Goal: Task Accomplishment & Management: Complete application form

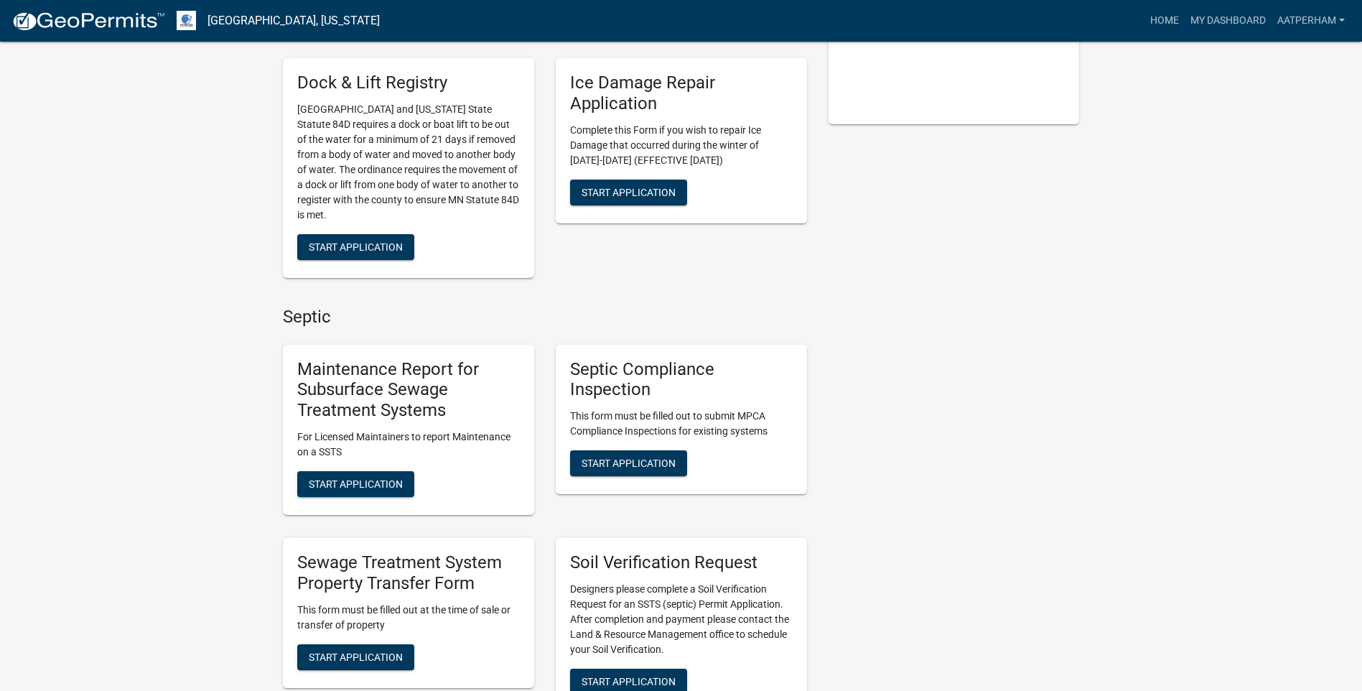
scroll to position [503, 0]
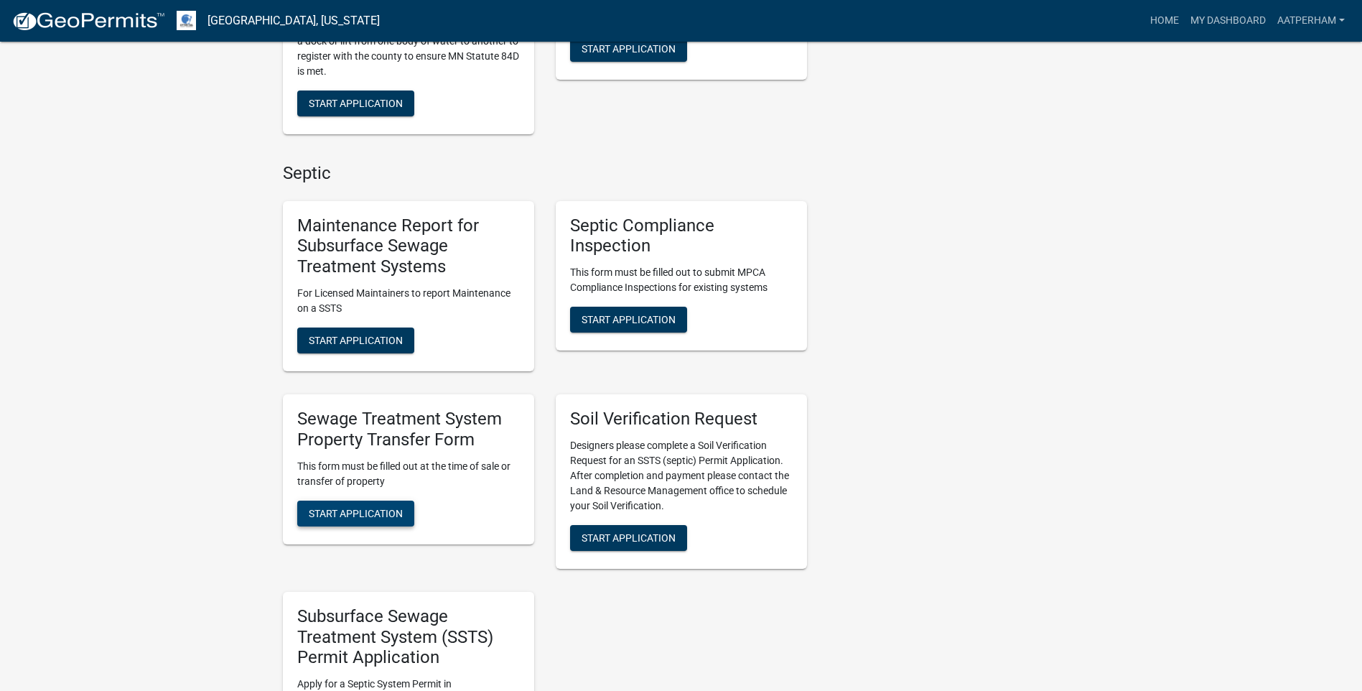
click at [398, 508] on span "Start Application" at bounding box center [356, 512] width 94 height 11
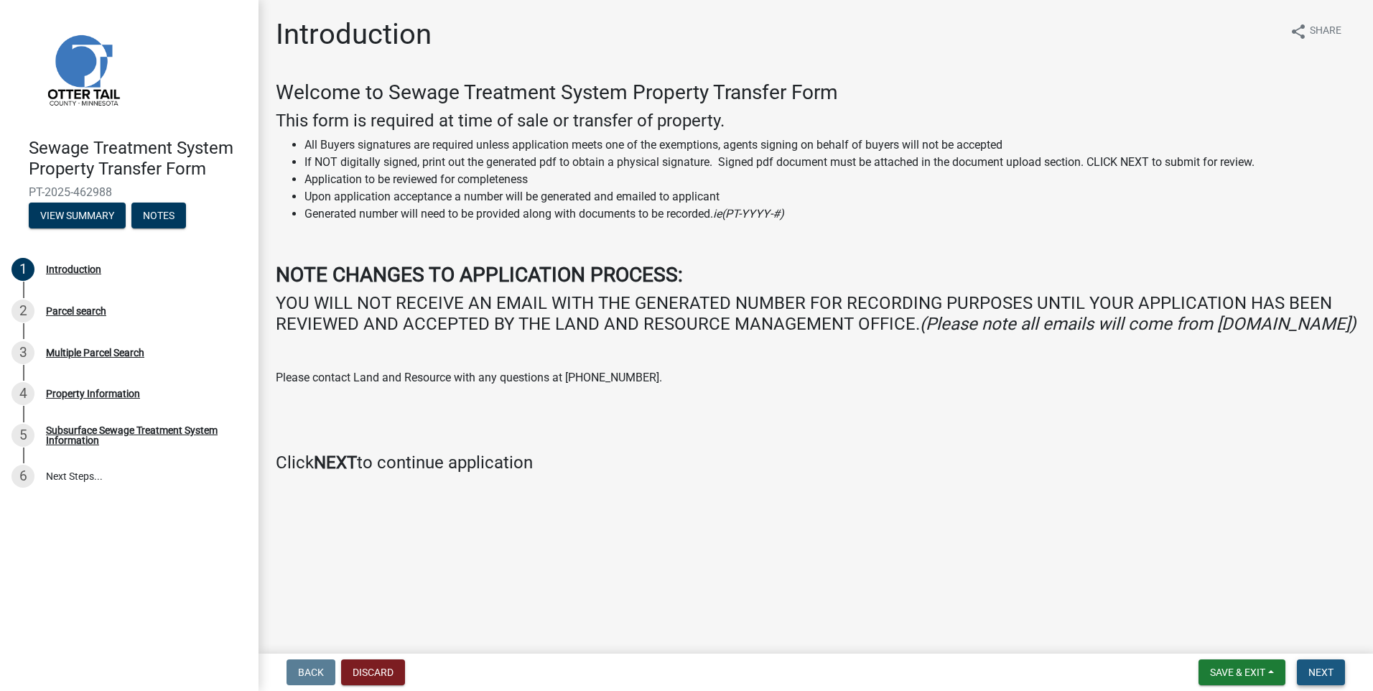
click at [1314, 677] on span "Next" at bounding box center [1321, 672] width 25 height 11
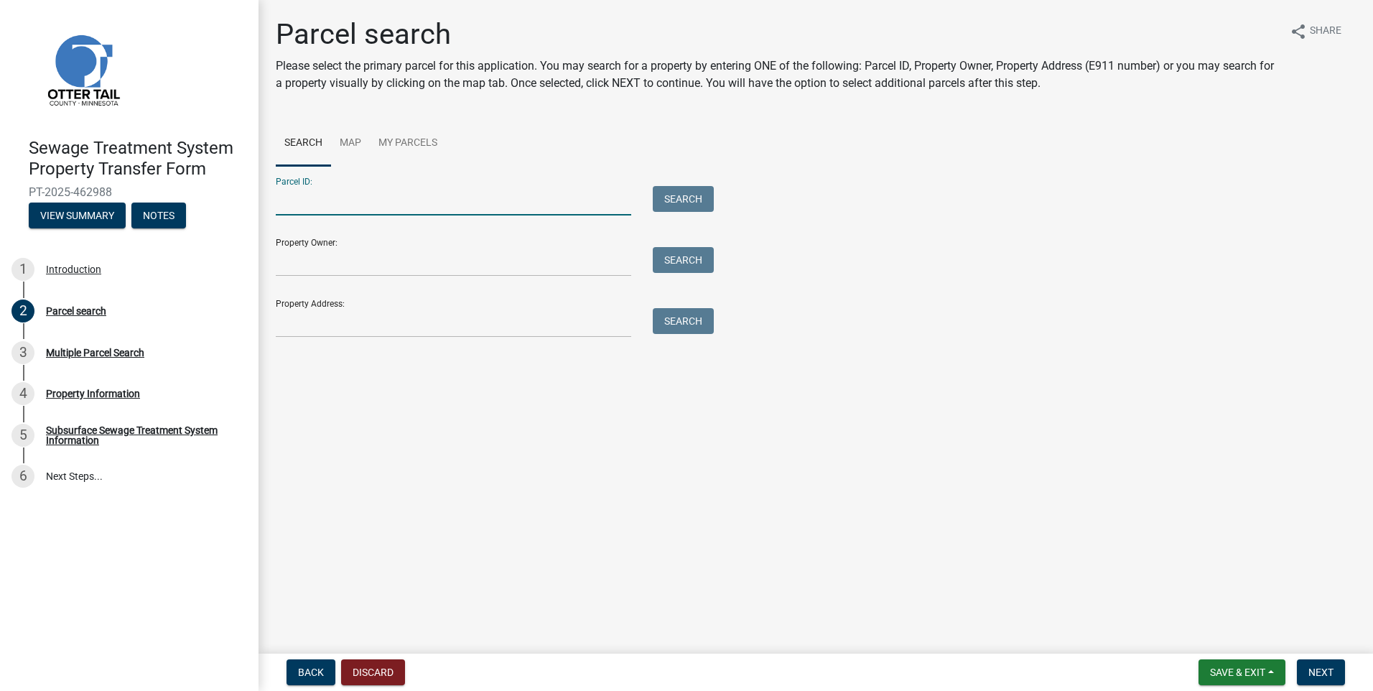
click at [383, 211] on input "Parcel ID:" at bounding box center [454, 200] width 356 height 29
type input "4"
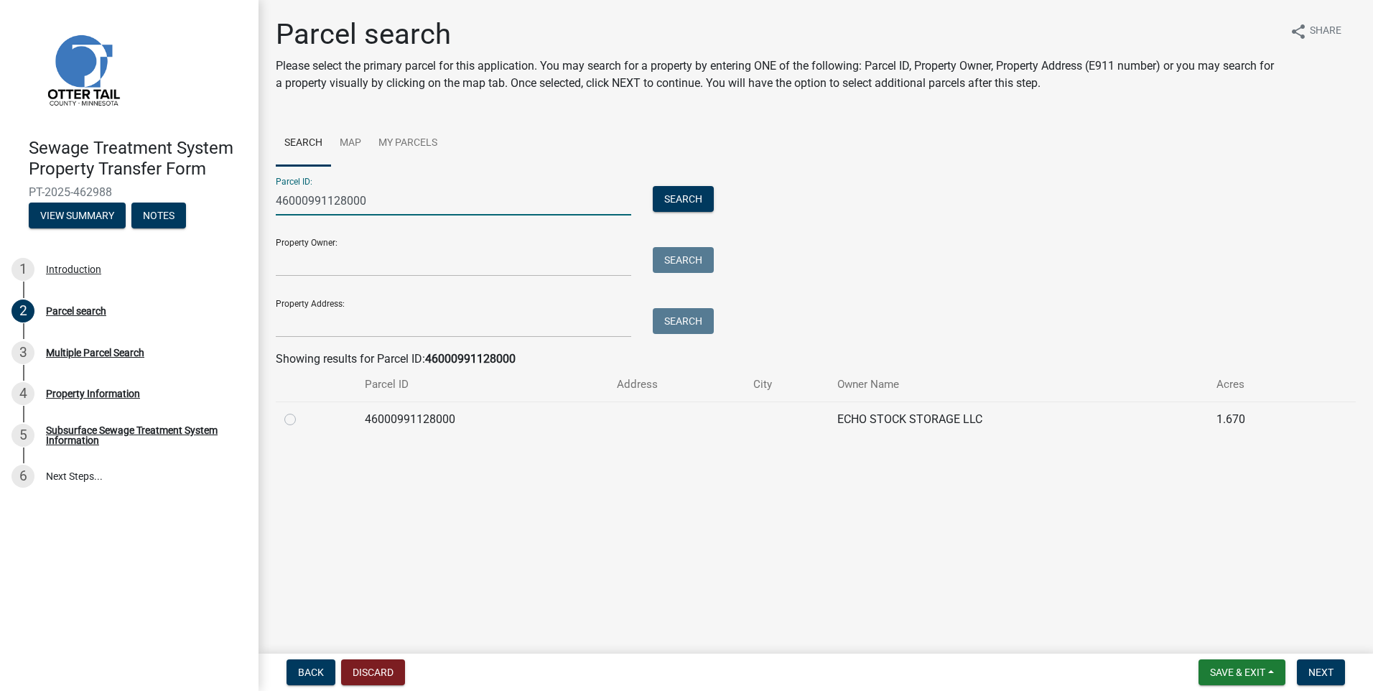
type input "46000991128000"
click at [302, 411] on label at bounding box center [302, 411] width 0 height 0
click at [302, 420] on input "radio" at bounding box center [306, 415] width 9 height 9
radio input "true"
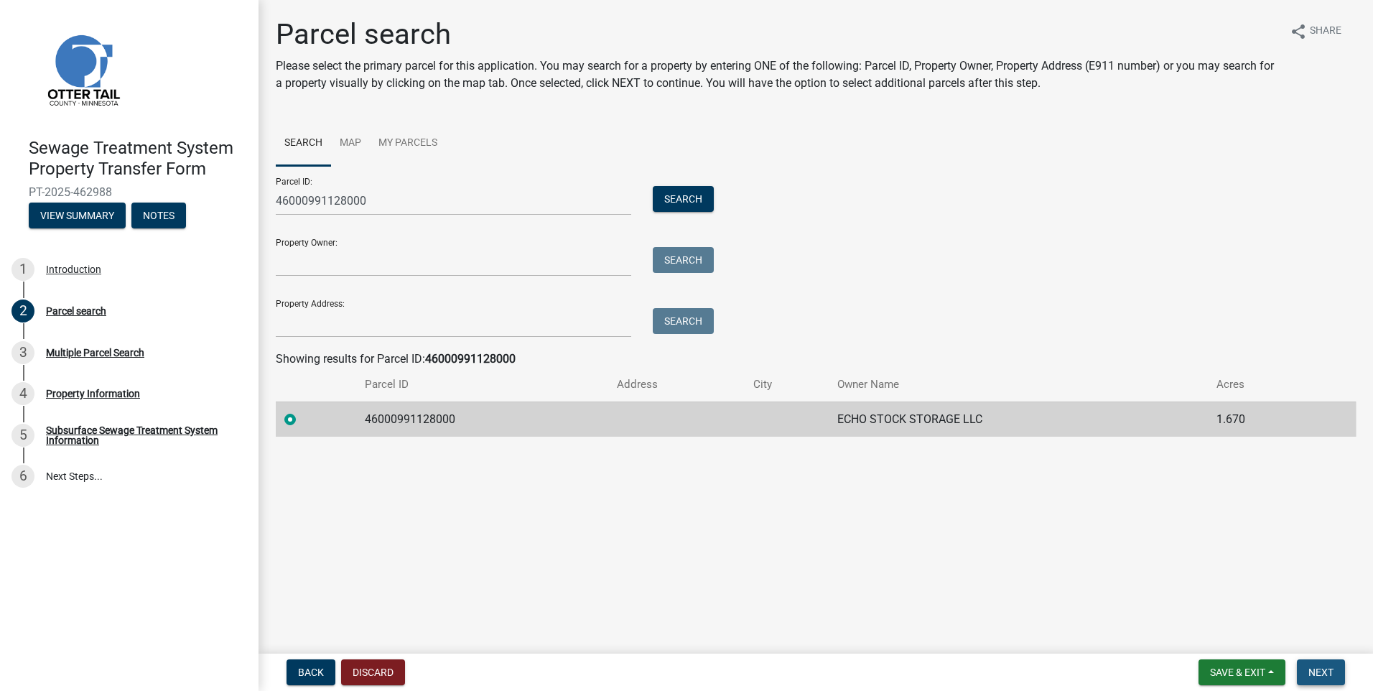
click at [1327, 665] on button "Next" at bounding box center [1321, 672] width 48 height 26
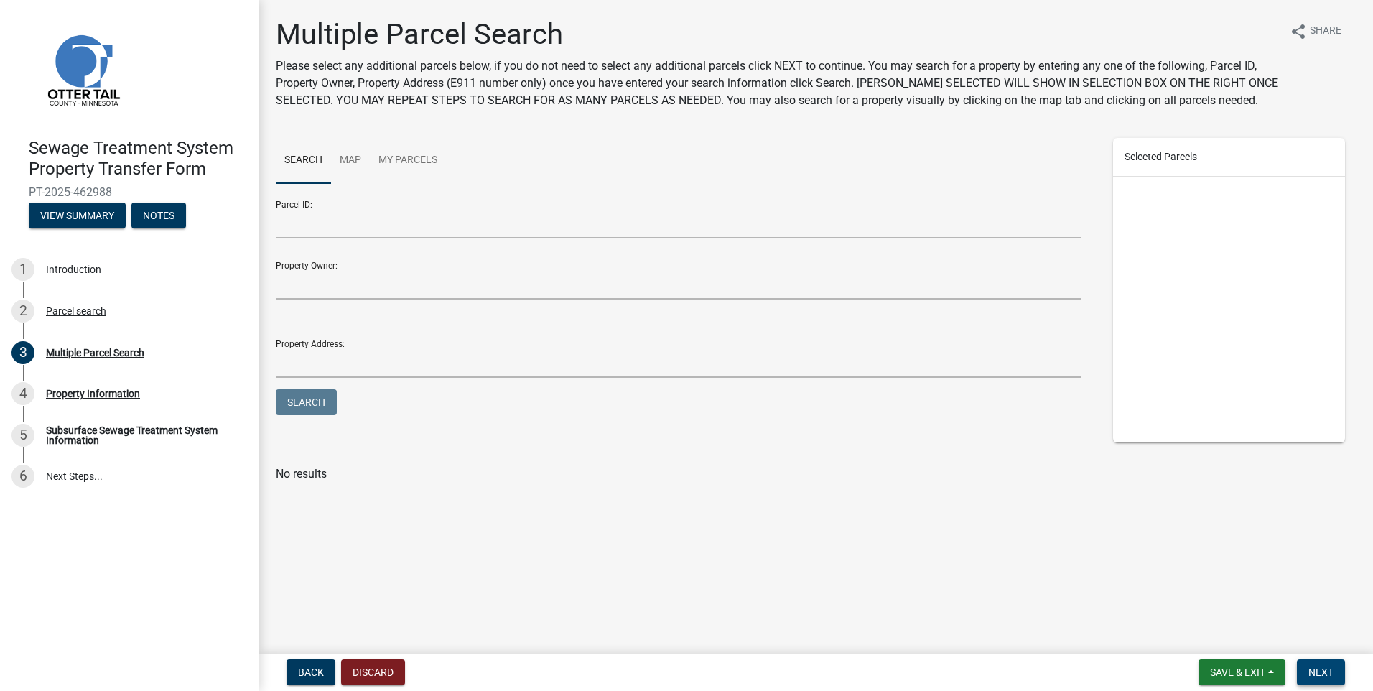
click at [1327, 665] on button "Next" at bounding box center [1321, 672] width 48 height 26
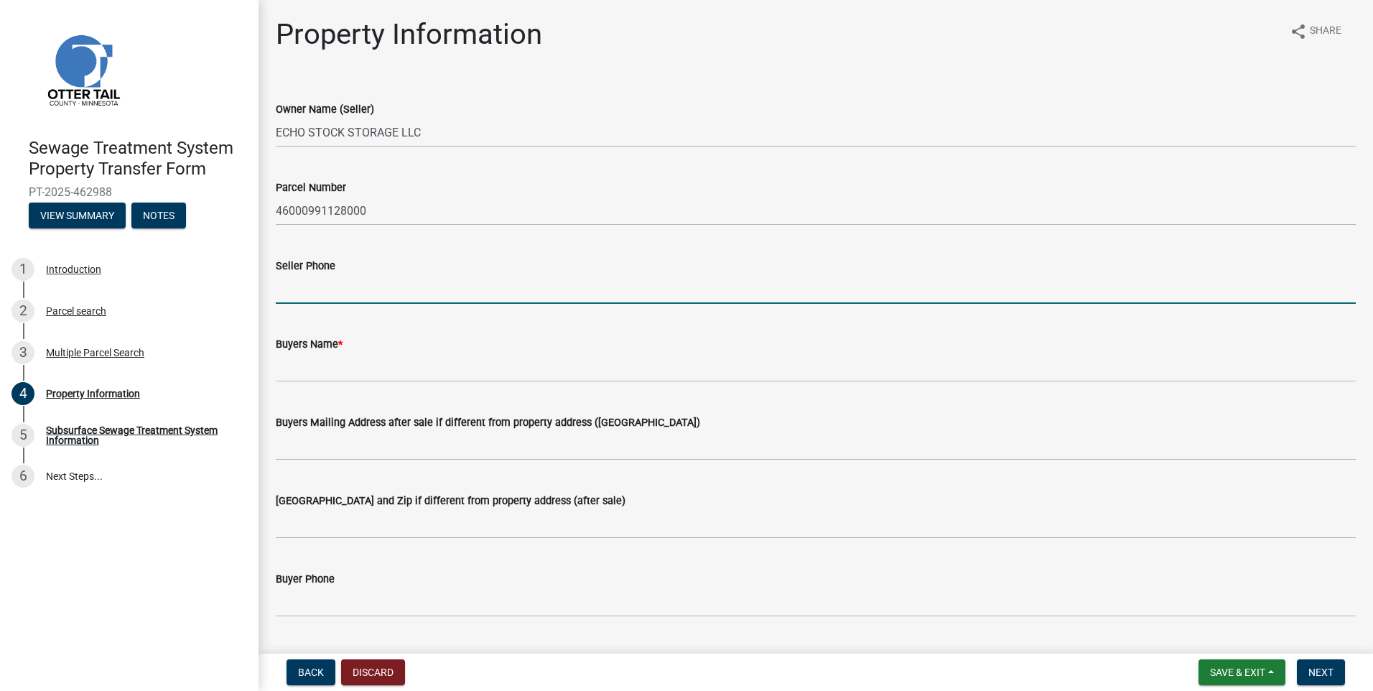
click at [345, 297] on input "Seller Phone" at bounding box center [816, 288] width 1080 height 29
click at [303, 287] on input "Seller Phone" at bounding box center [816, 288] width 1080 height 29
type input "[PHONE_NUMBER]"
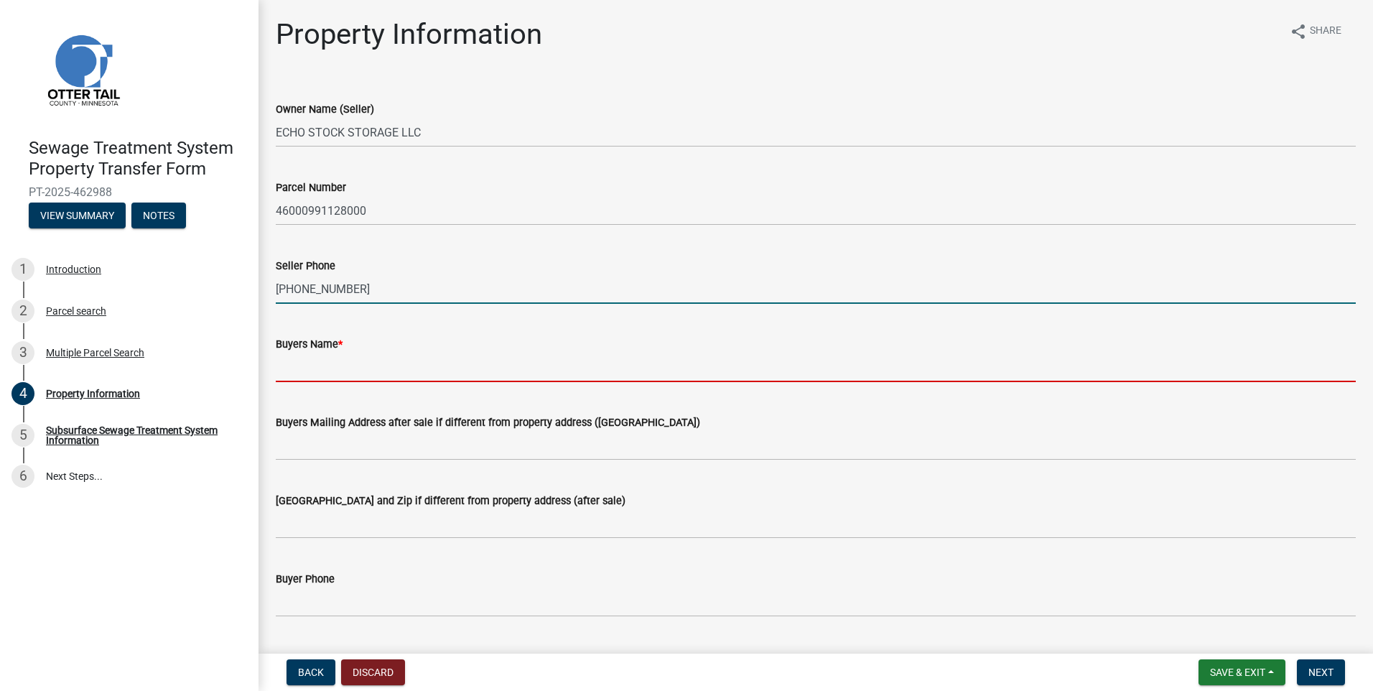
click at [319, 373] on input "Buyers Name *" at bounding box center [816, 367] width 1080 height 29
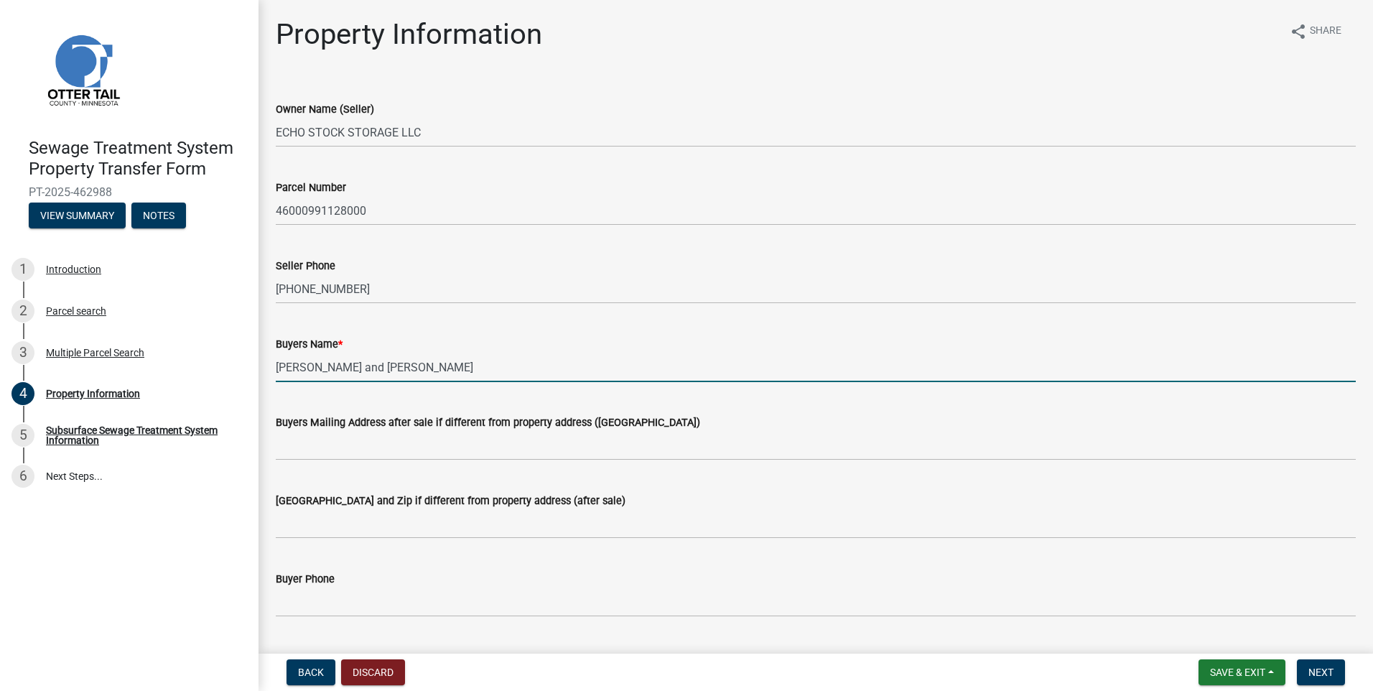
type input "[PERSON_NAME] and [PERSON_NAME]"
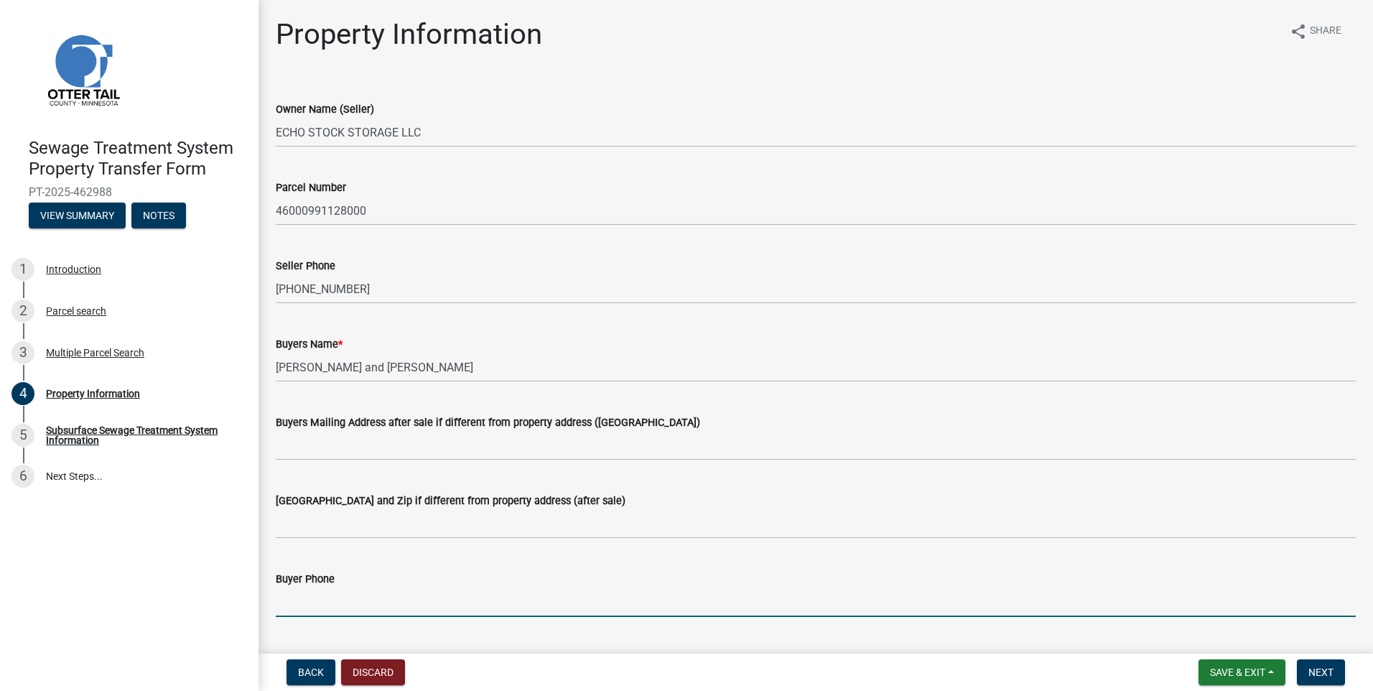
click at [330, 592] on input "Buyer Phone" at bounding box center [816, 602] width 1080 height 29
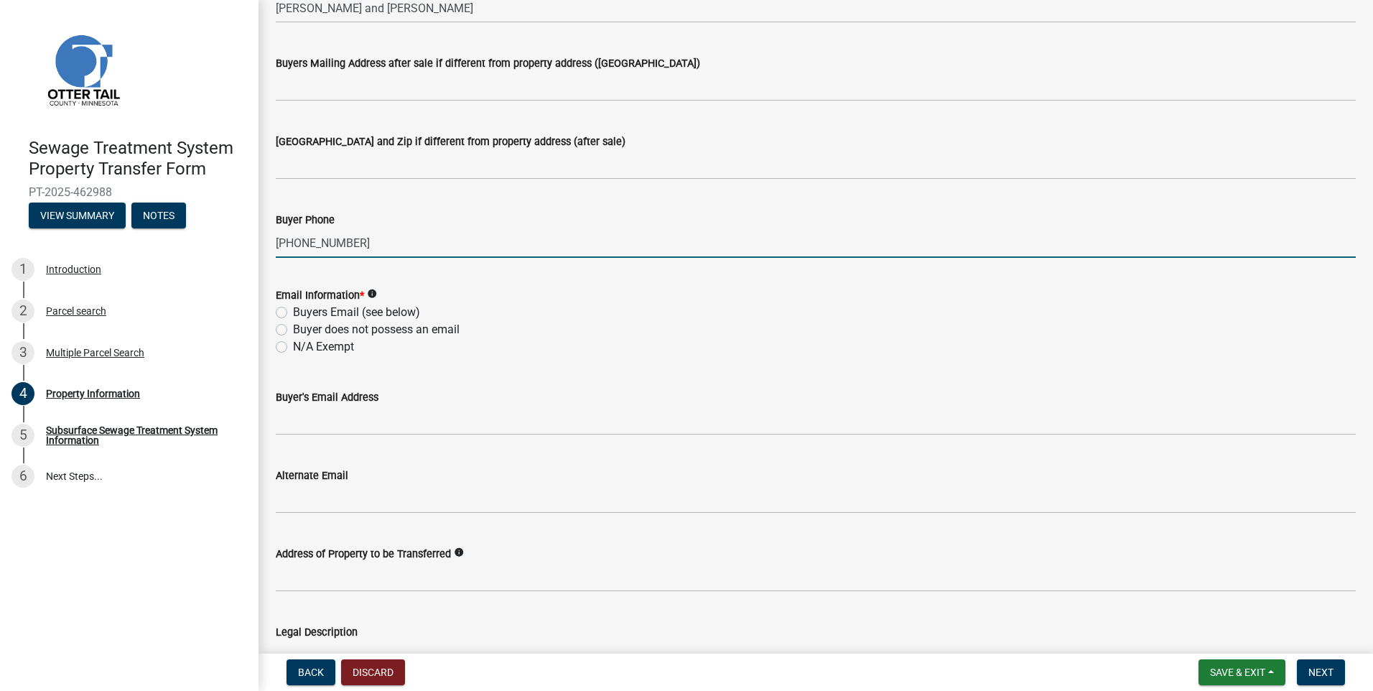
type input "[PHONE_NUMBER]"
click at [293, 308] on label "Buyers Email (see below)" at bounding box center [356, 312] width 127 height 17
click at [293, 308] on input "Buyers Email (see below)" at bounding box center [297, 308] width 9 height 9
radio input "true"
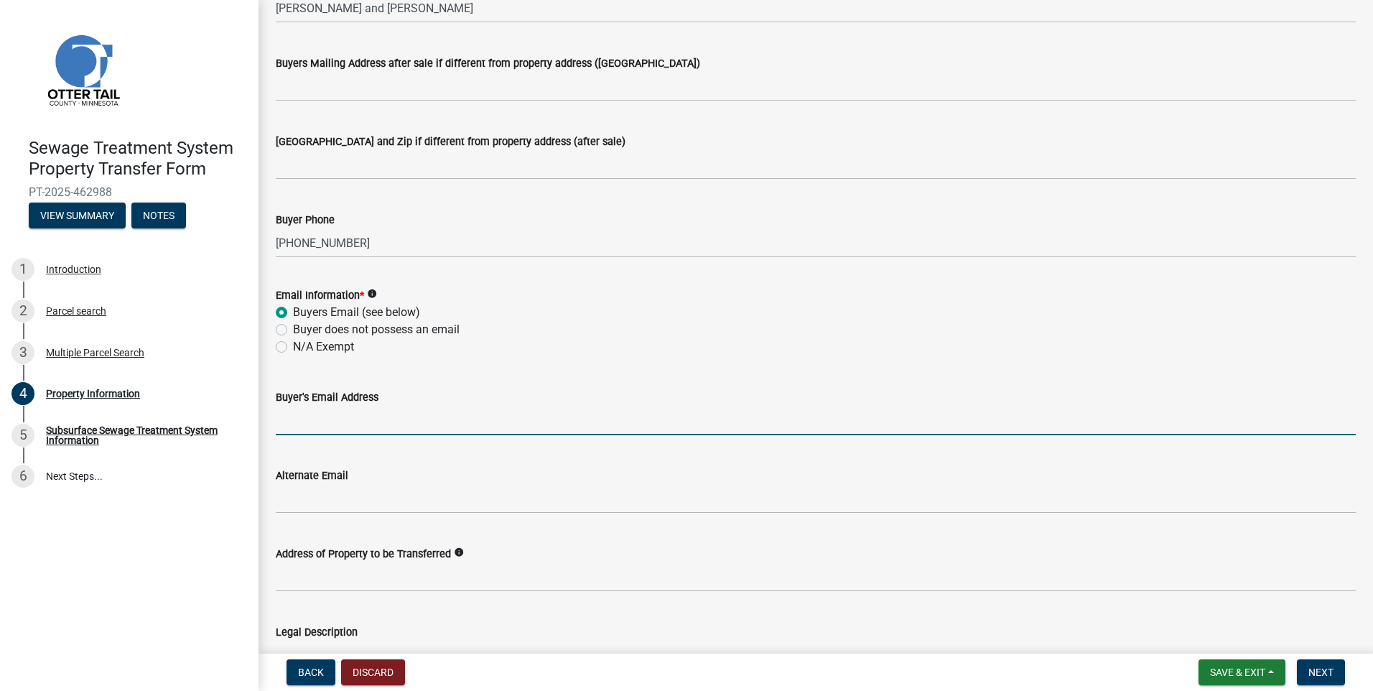
click at [317, 412] on input "Buyer's Email Address" at bounding box center [816, 420] width 1080 height 29
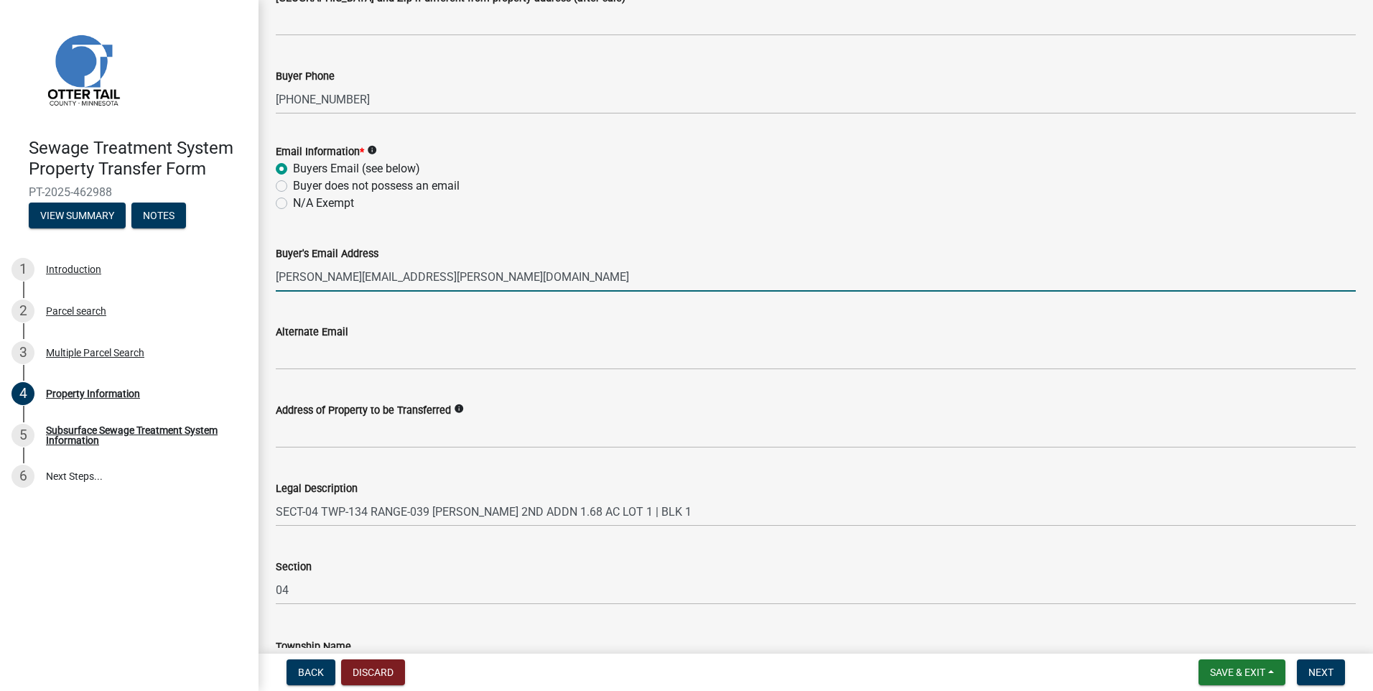
scroll to position [607, 0]
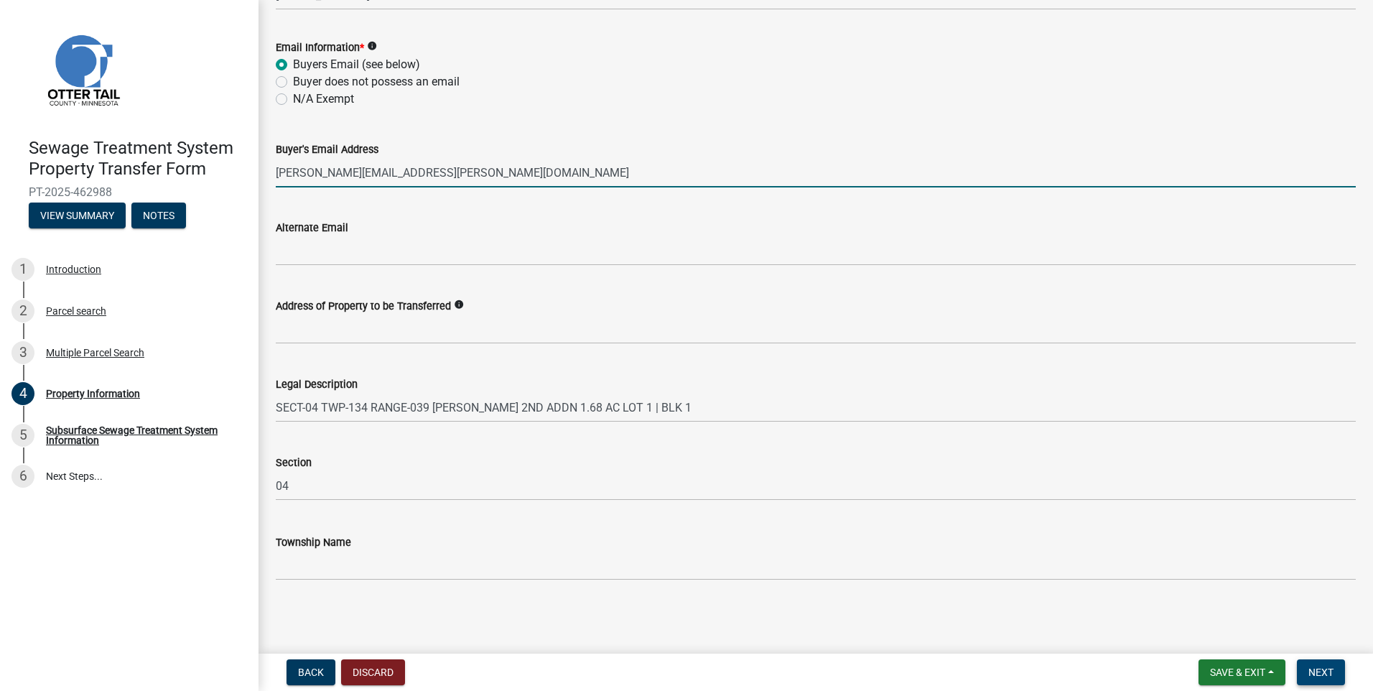
type input "[PERSON_NAME][EMAIL_ADDRESS][PERSON_NAME][DOMAIN_NAME]"
click at [1317, 669] on span "Next" at bounding box center [1321, 672] width 25 height 11
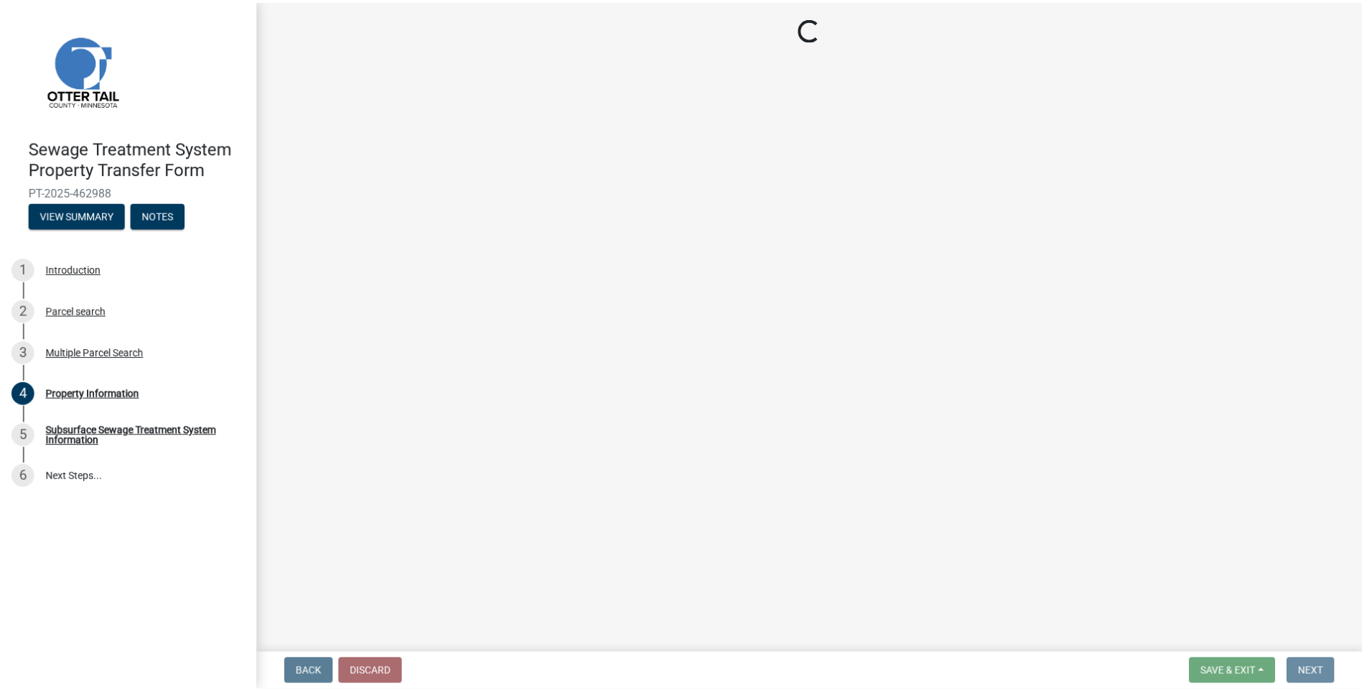
scroll to position [0, 0]
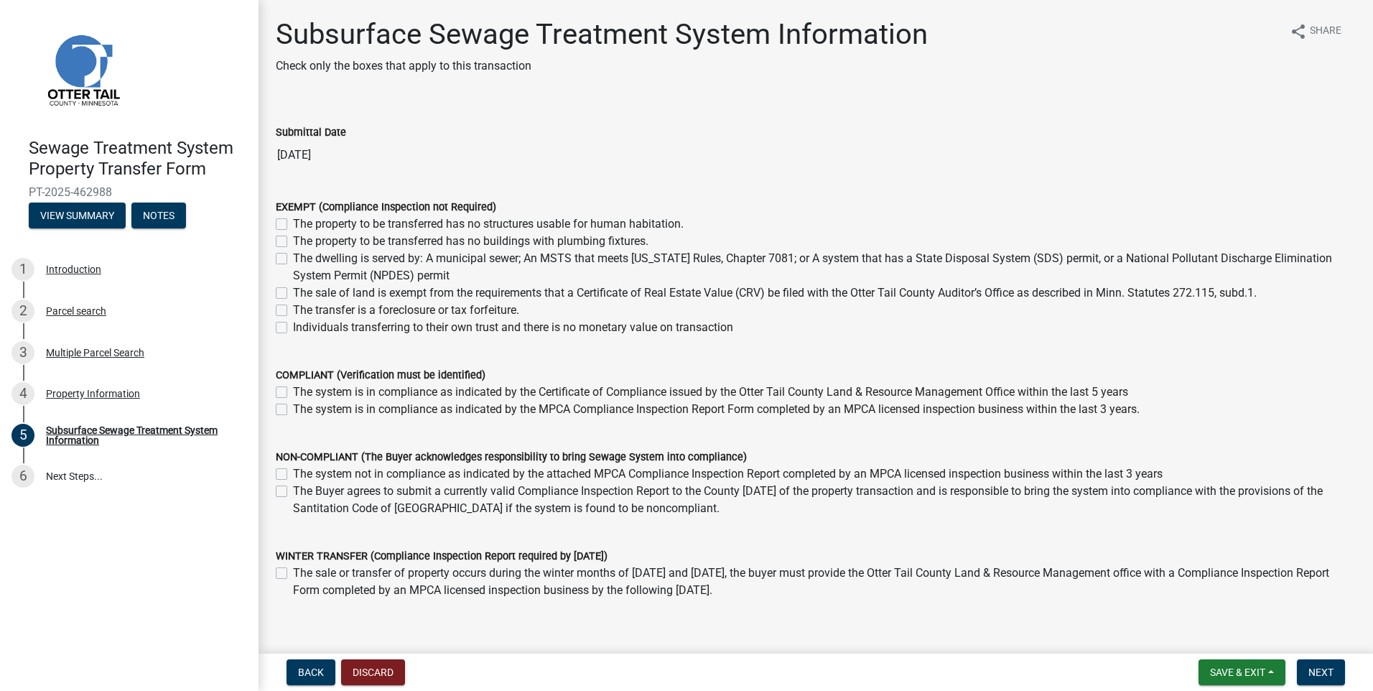
click at [293, 243] on label "The property to be transferred has no buildings with plumbing fixtures." at bounding box center [471, 241] width 356 height 17
click at [293, 242] on input "The property to be transferred has no buildings with plumbing fixtures." at bounding box center [297, 237] width 9 height 9
checkbox input "true"
checkbox input "false"
checkbox input "true"
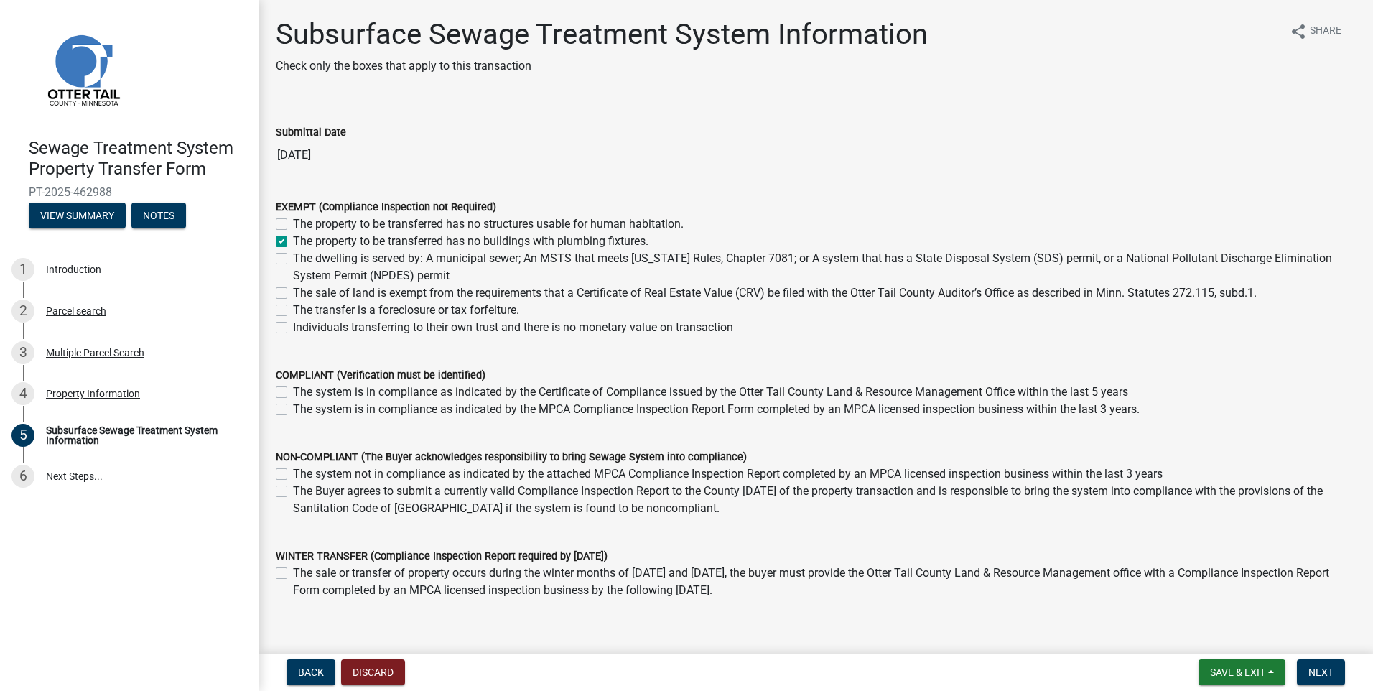
checkbox input "false"
click at [1323, 669] on span "Next" at bounding box center [1321, 672] width 25 height 11
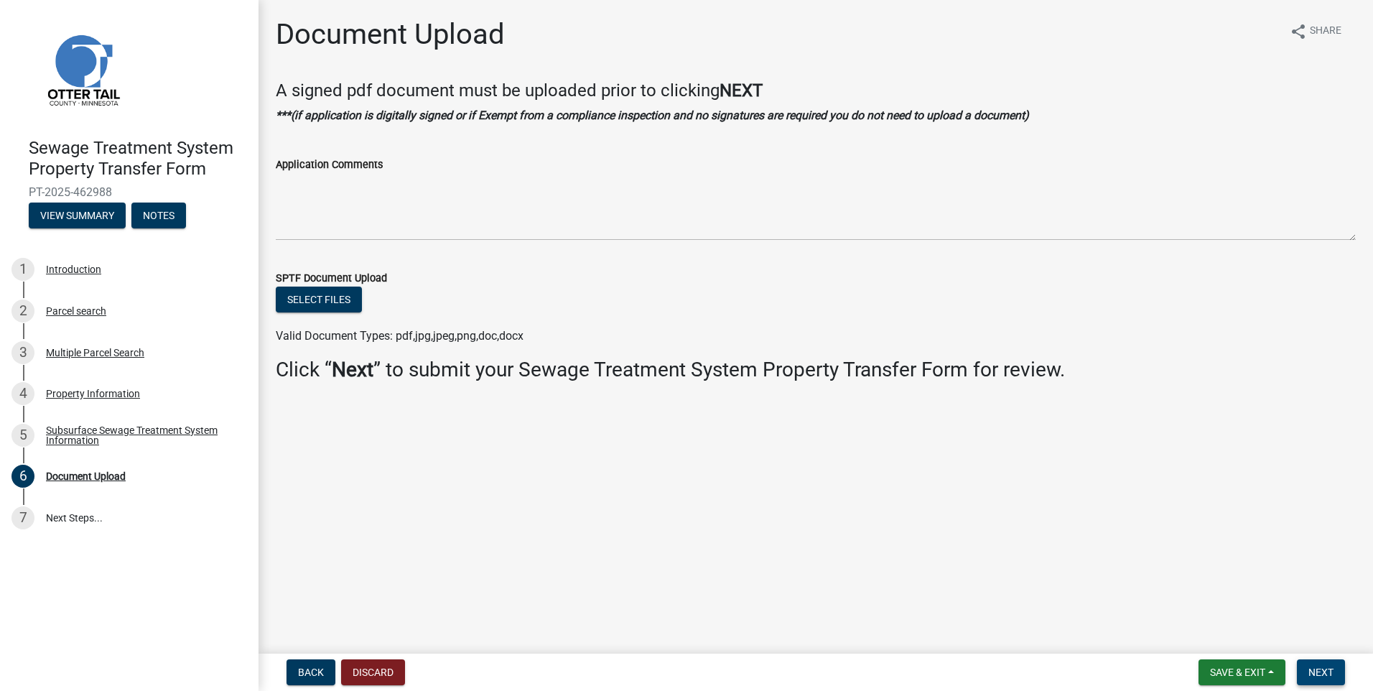
click at [1335, 667] on button "Next" at bounding box center [1321, 672] width 48 height 26
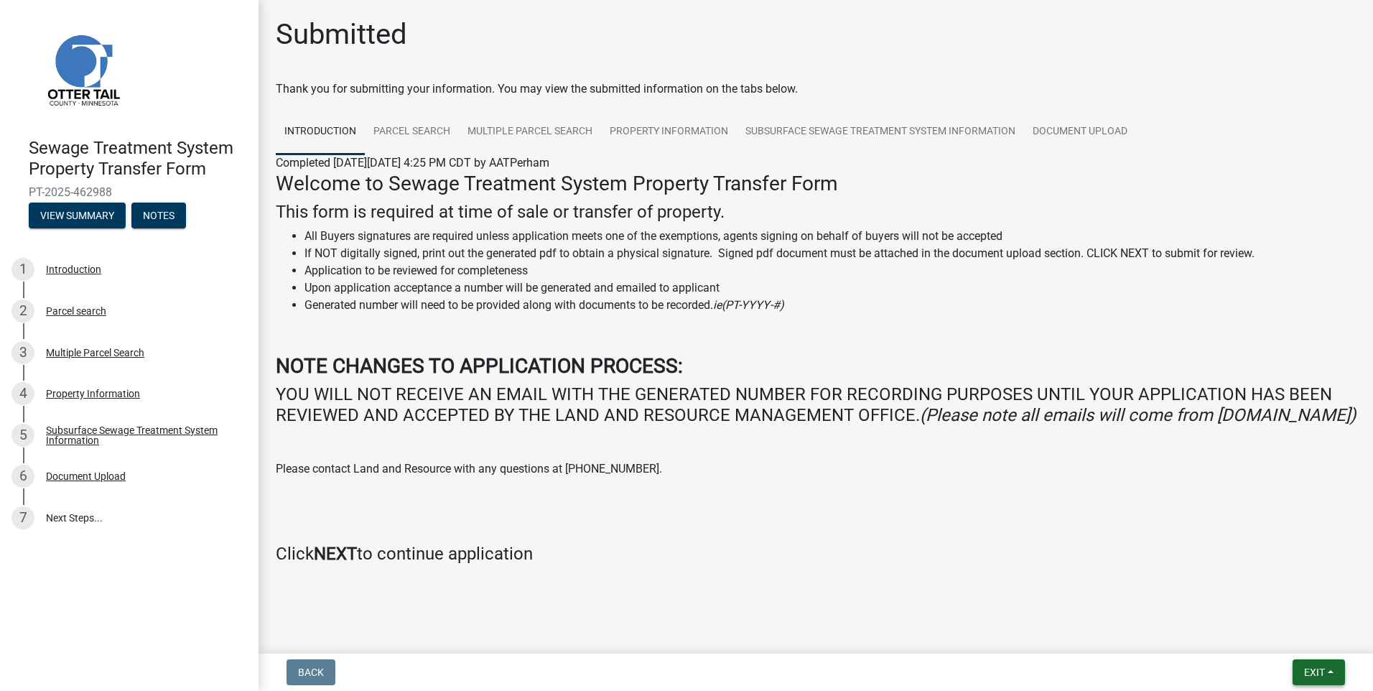
click at [1306, 674] on span "Exit" at bounding box center [1314, 672] width 21 height 11
click at [1289, 644] on button "Save & Exit" at bounding box center [1287, 635] width 115 height 34
